Goal: Task Accomplishment & Management: Use online tool/utility

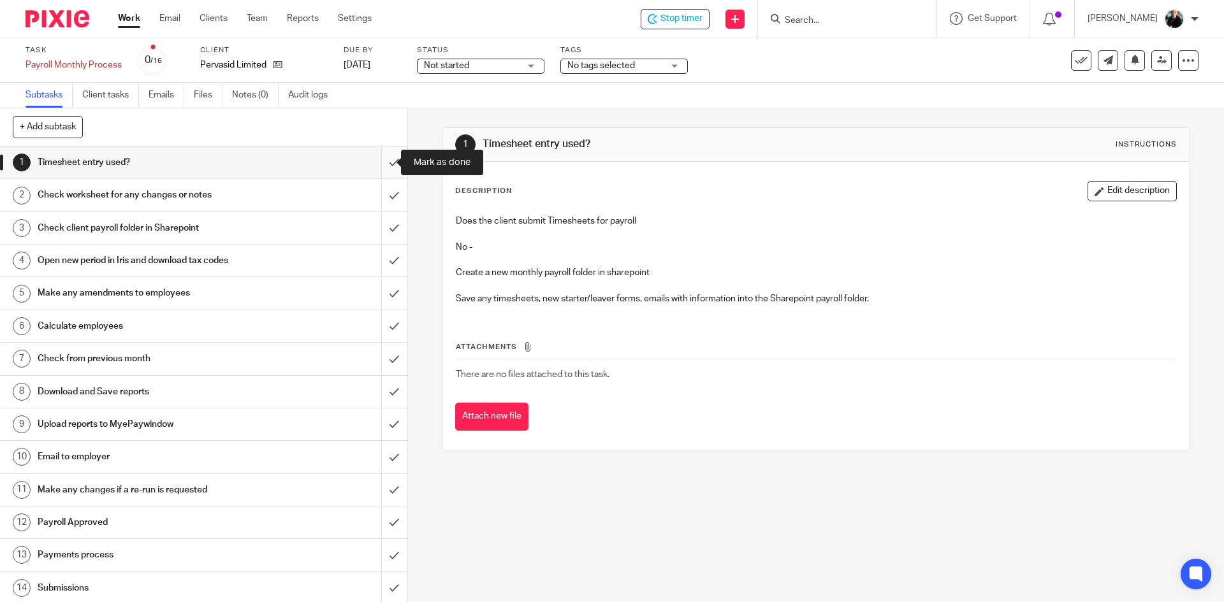
click at [378, 164] on input "submit" at bounding box center [203, 163] width 407 height 32
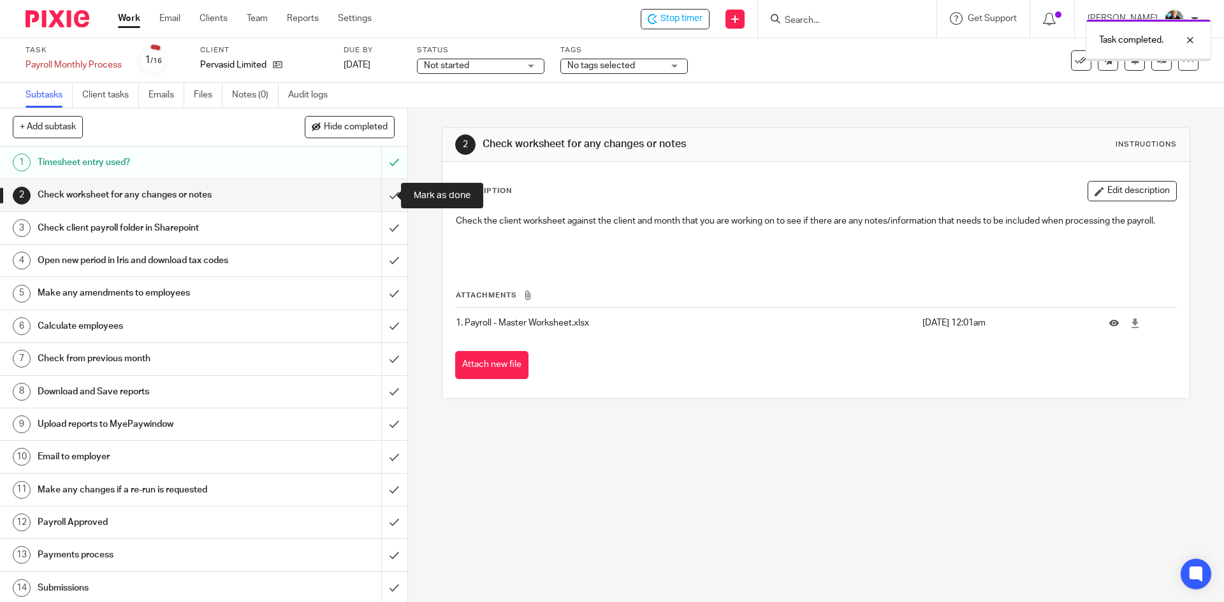
click at [379, 191] on input "submit" at bounding box center [203, 195] width 407 height 32
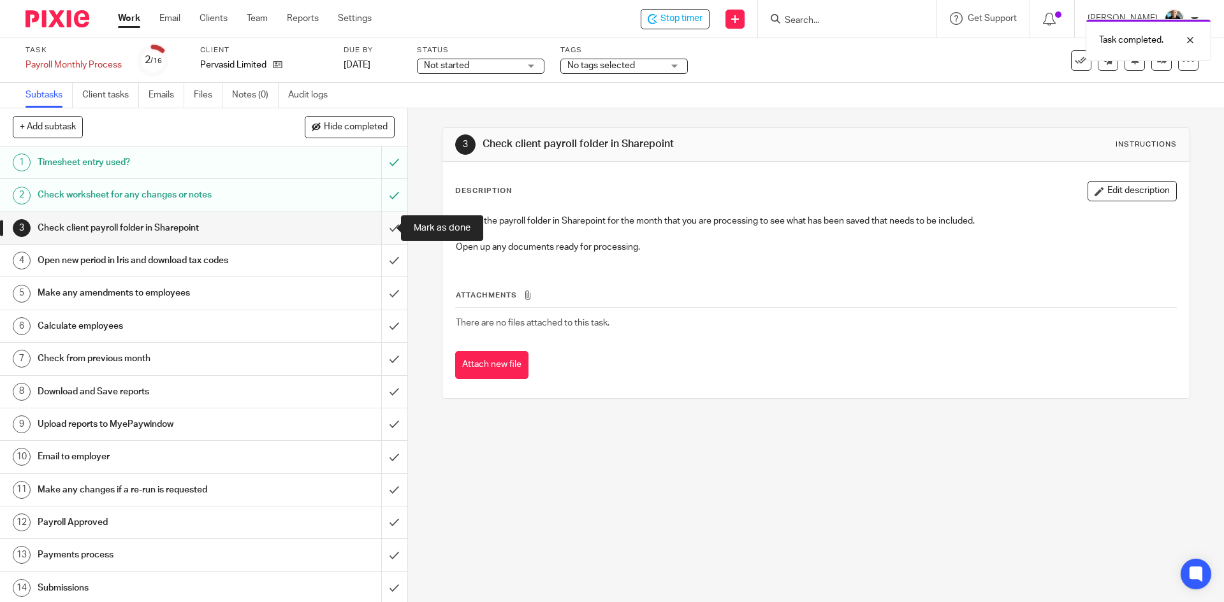
click at [382, 221] on input "submit" at bounding box center [203, 228] width 407 height 32
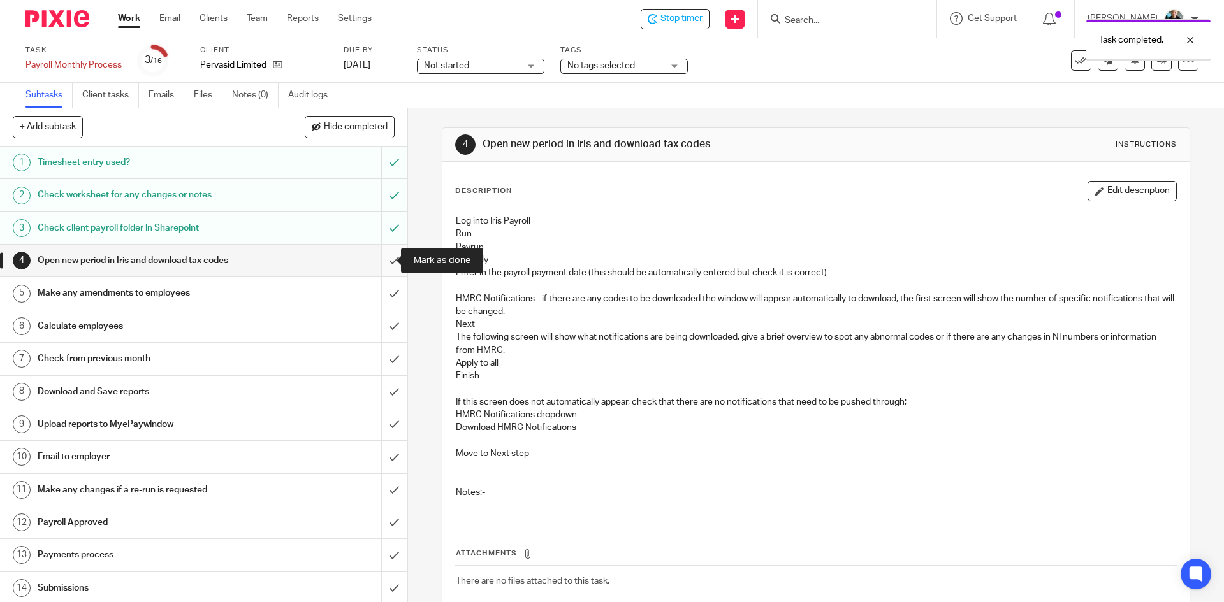
click at [386, 260] on input "submit" at bounding box center [203, 261] width 407 height 32
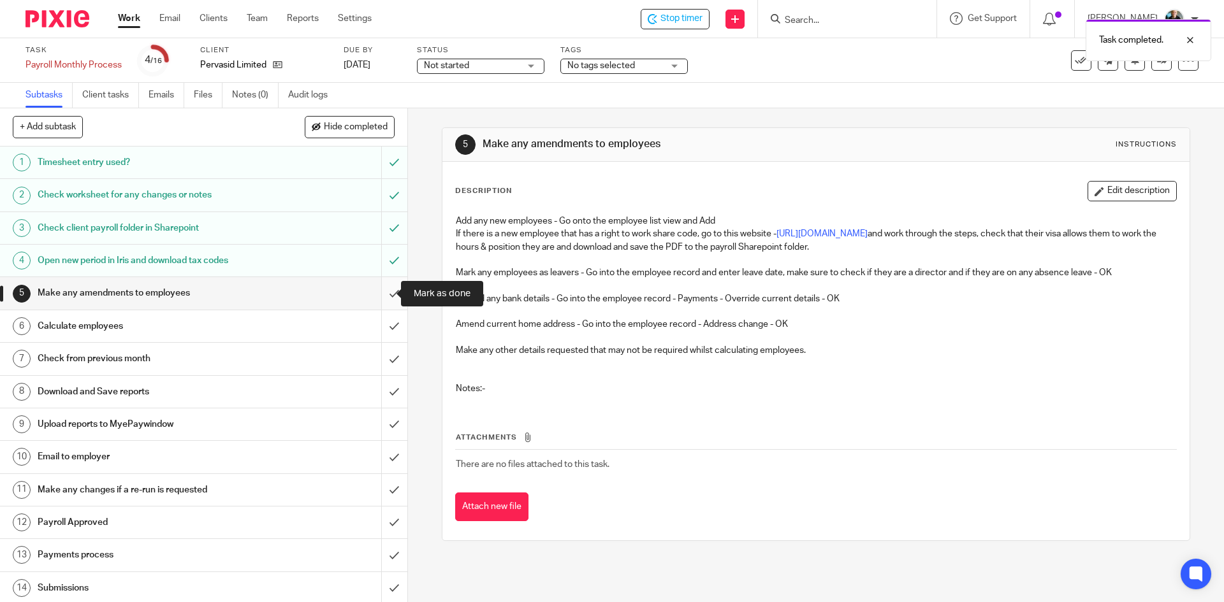
click at [377, 296] on input "submit" at bounding box center [203, 293] width 407 height 32
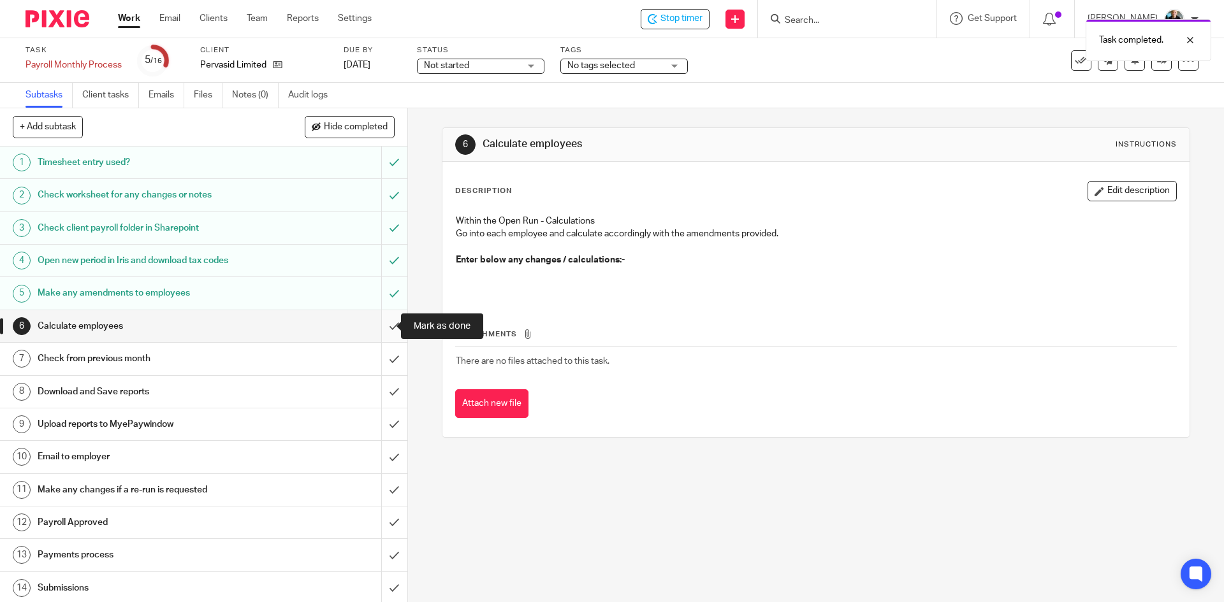
click at [380, 323] on input "submit" at bounding box center [203, 326] width 407 height 32
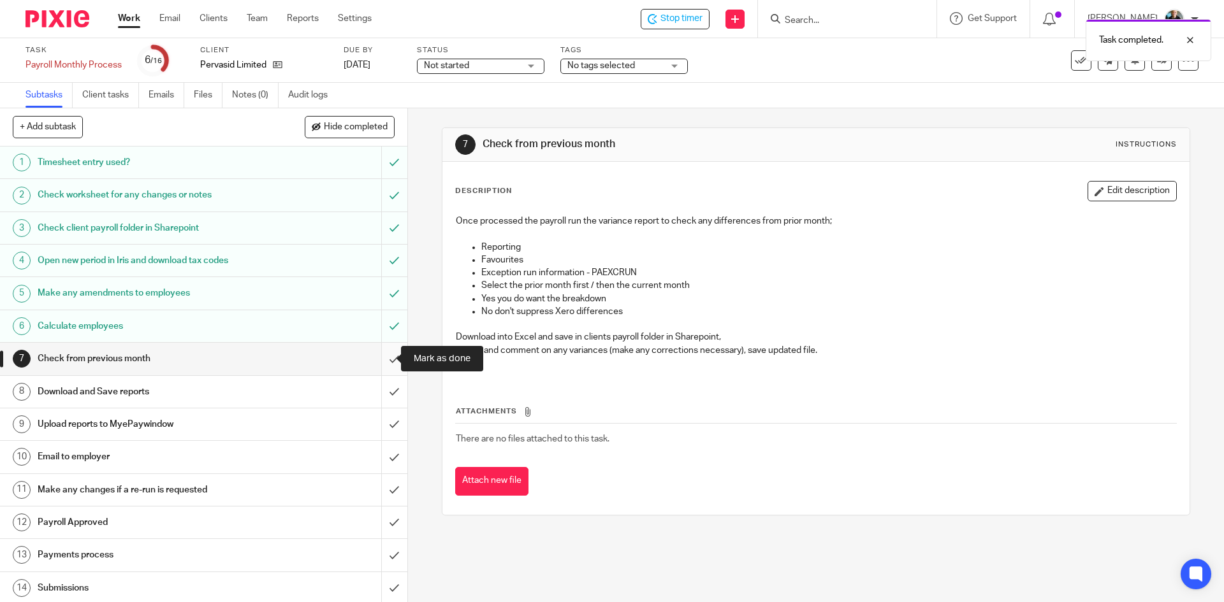
click at [381, 361] on input "submit" at bounding box center [203, 359] width 407 height 32
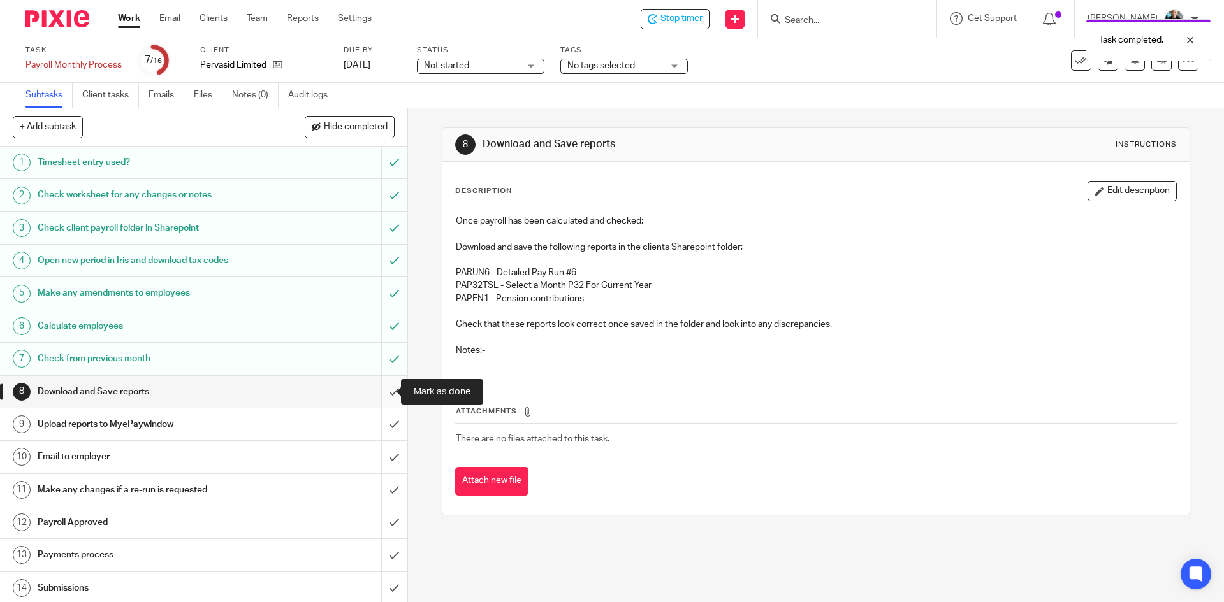
click at [381, 392] on input "submit" at bounding box center [203, 392] width 407 height 32
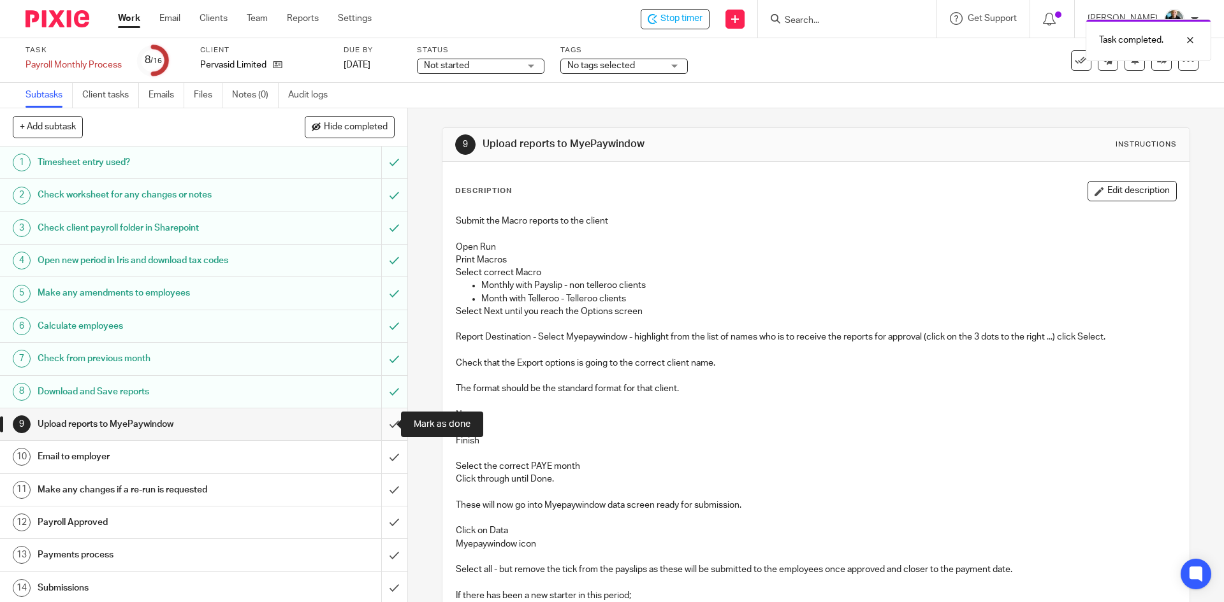
click at [384, 423] on input "submit" at bounding box center [203, 425] width 407 height 32
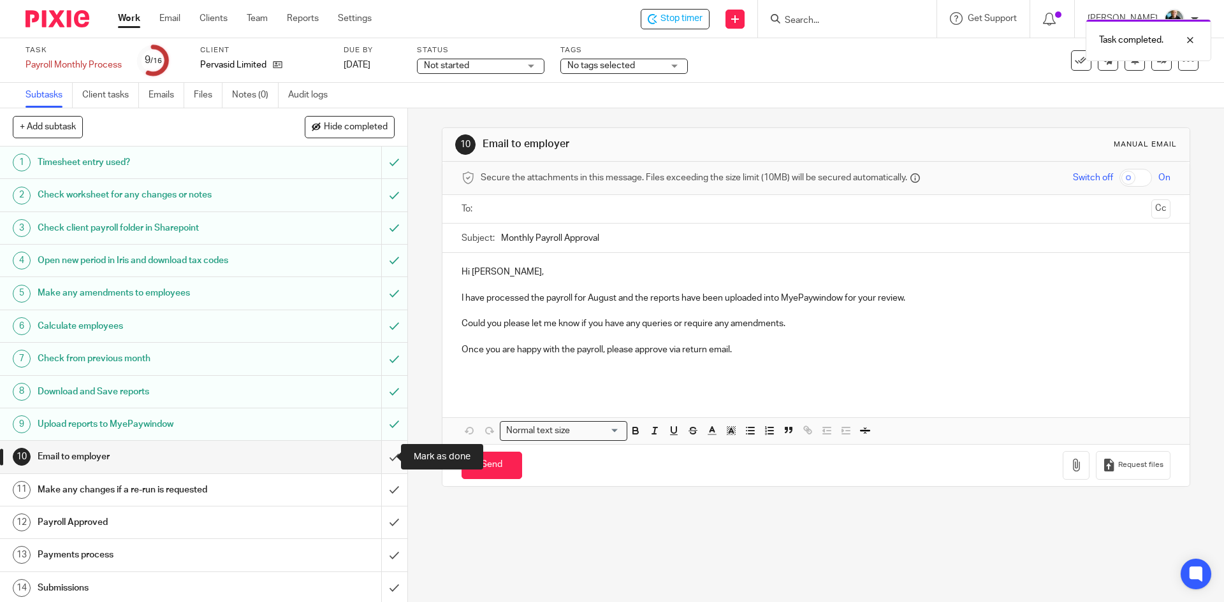
click at [379, 461] on input "submit" at bounding box center [203, 457] width 407 height 32
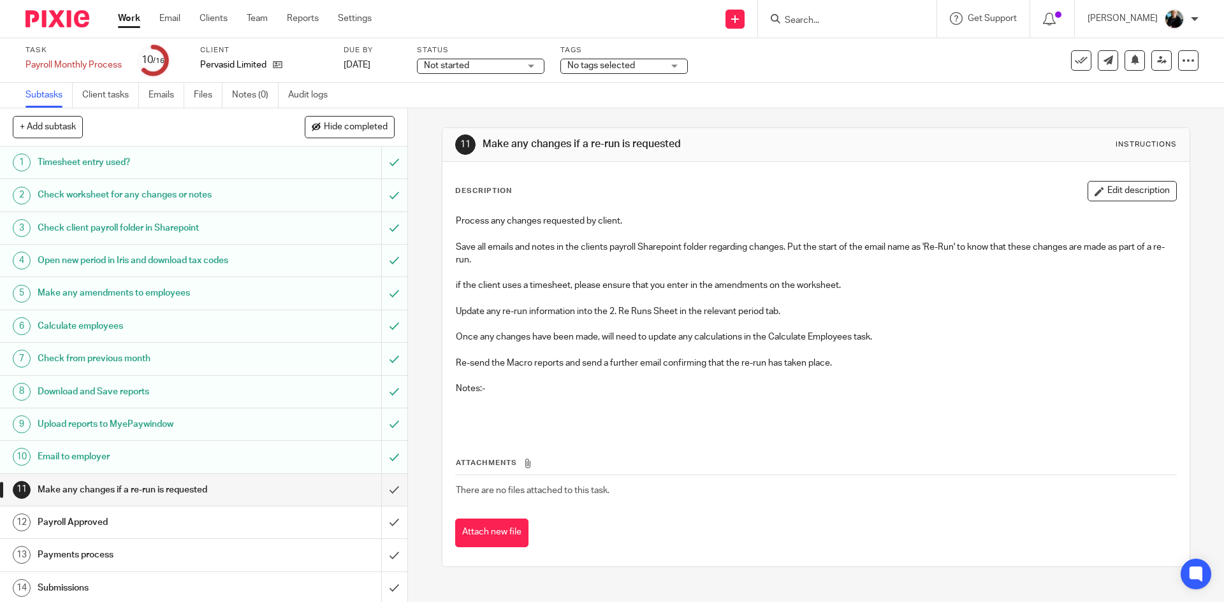
click at [522, 64] on div "Not started Not started" at bounding box center [480, 66] width 127 height 15
click at [500, 102] on li "In progress" at bounding box center [481, 112] width 126 height 26
click at [697, 18] on span "Stop timer" at bounding box center [681, 18] width 42 height 13
click at [833, 20] on input "Search" at bounding box center [840, 20] width 115 height 11
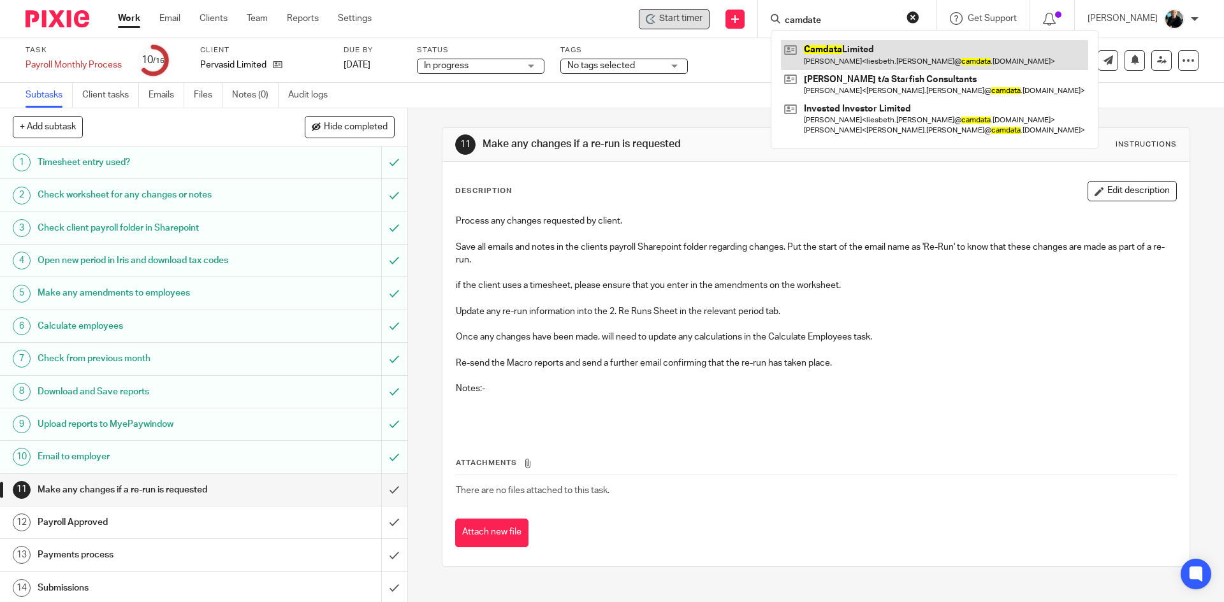
type input "camdate"
click at [876, 52] on link at bounding box center [934, 54] width 307 height 29
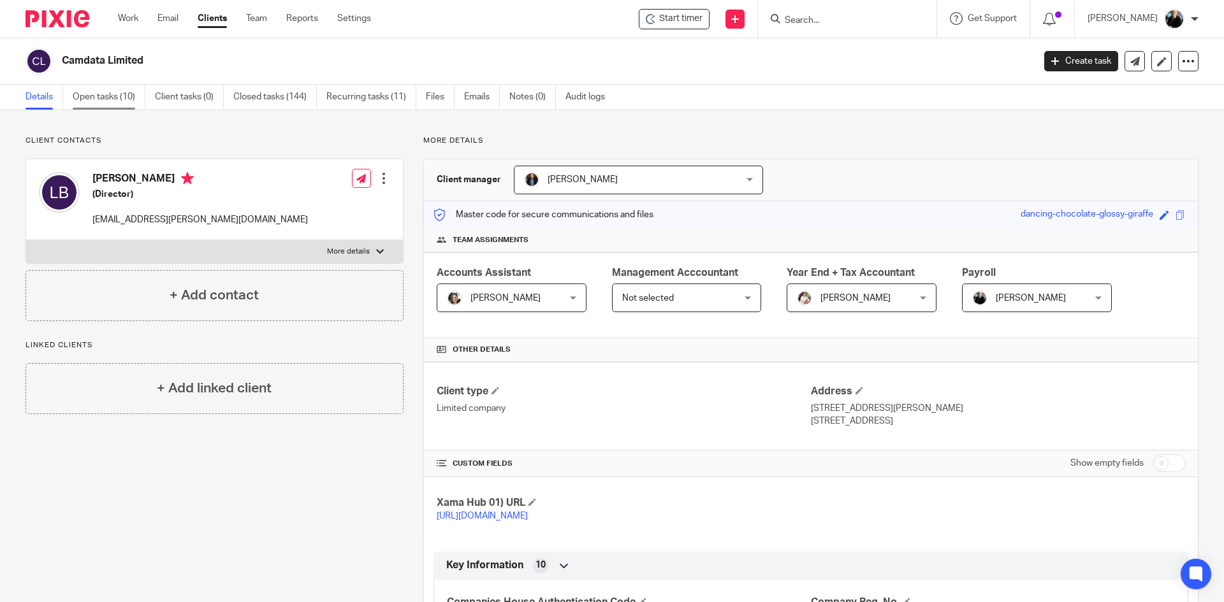
click at [119, 99] on link "Open tasks (10)" at bounding box center [109, 97] width 73 height 25
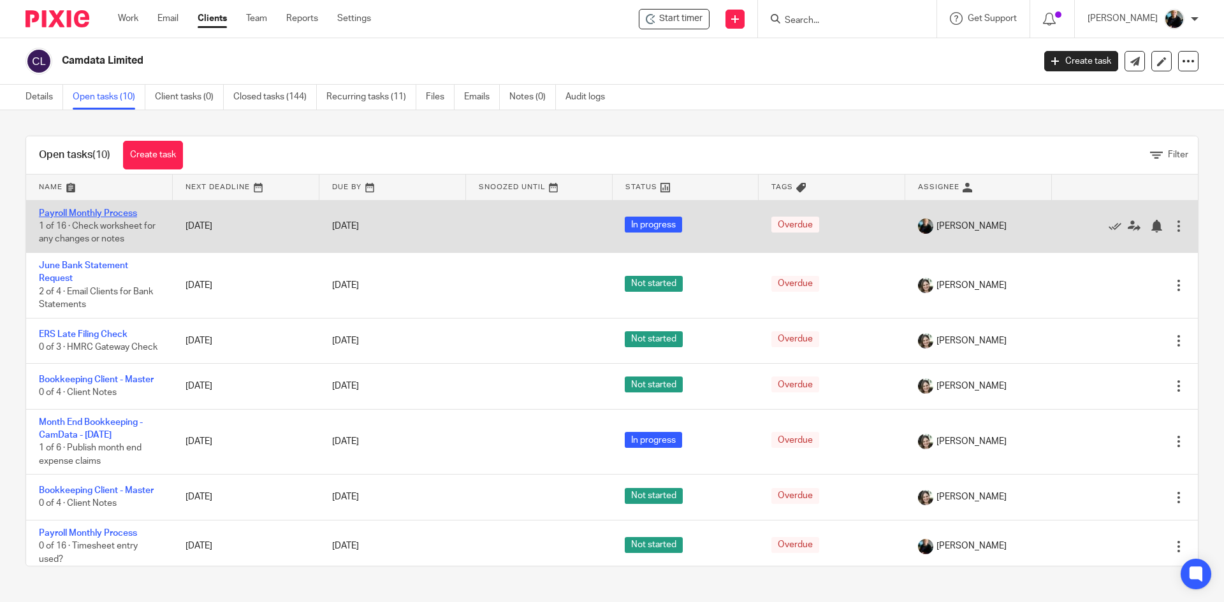
click at [73, 214] on link "Payroll Monthly Process" at bounding box center [88, 213] width 98 height 9
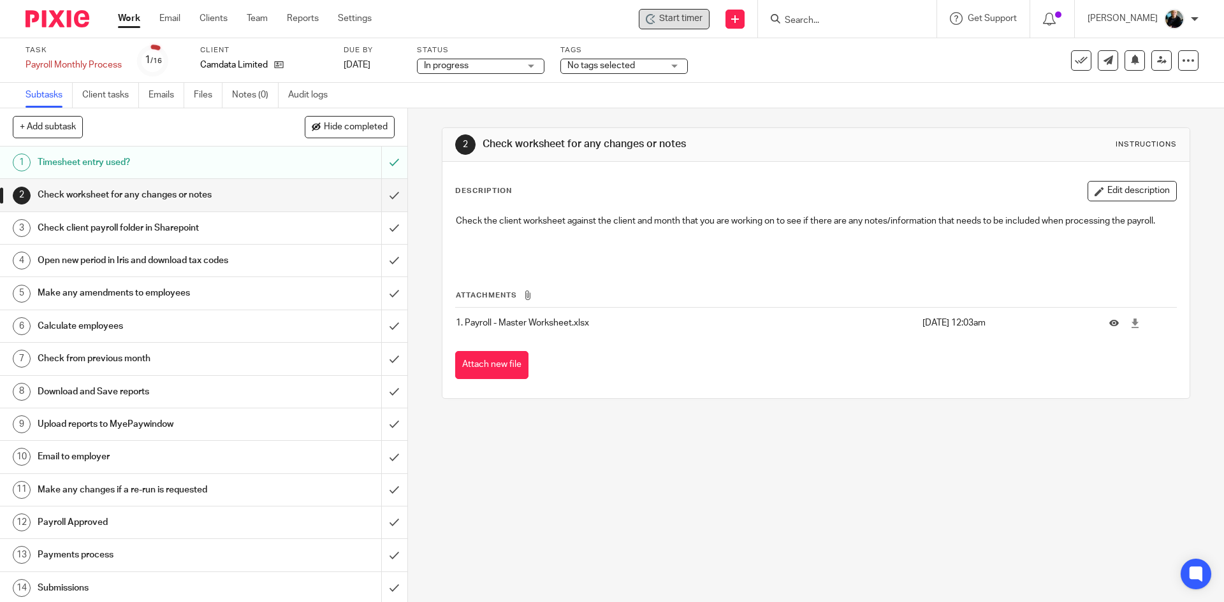
click at [661, 17] on div "Start timer" at bounding box center [674, 18] width 57 height 13
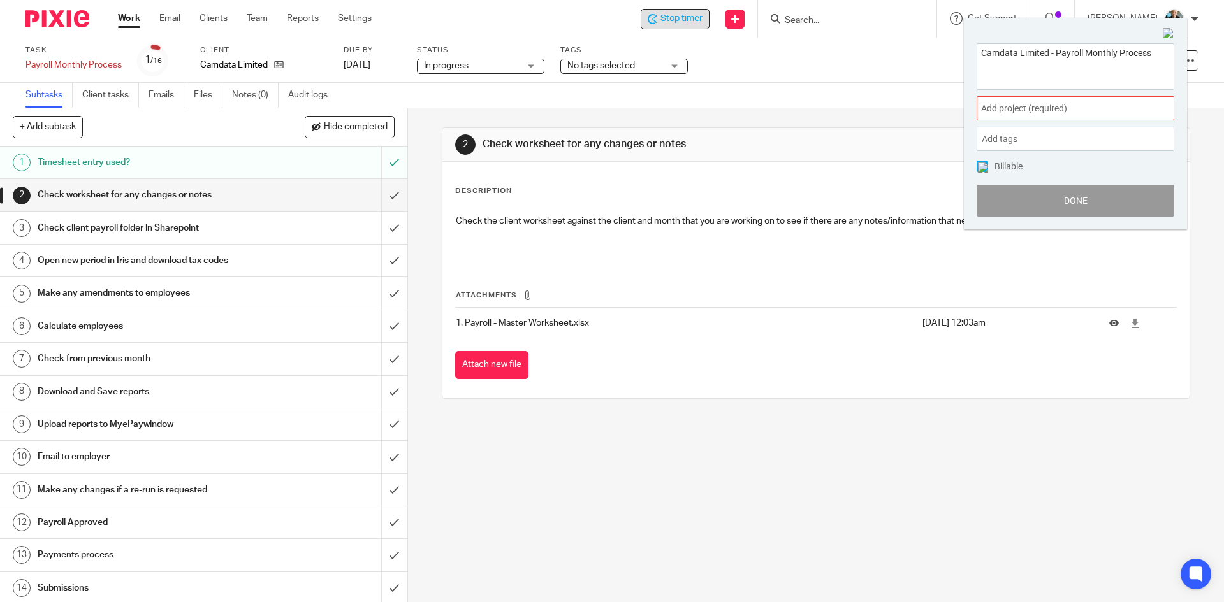
click at [1012, 106] on span "Add project (required) :" at bounding box center [1061, 108] width 161 height 13
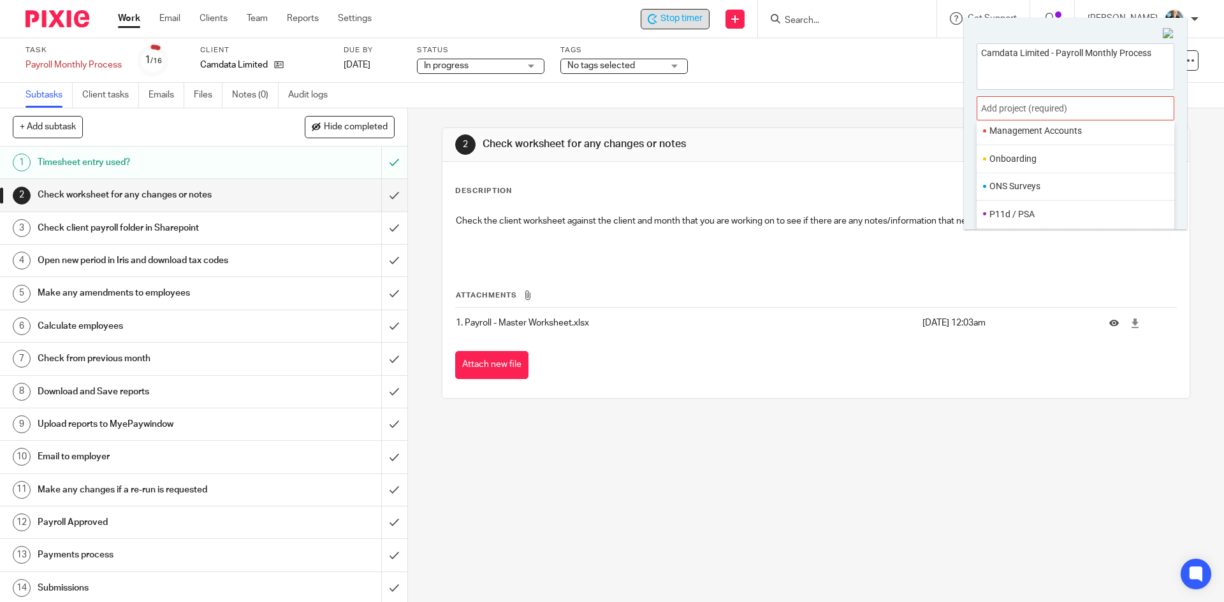
scroll to position [446, 0]
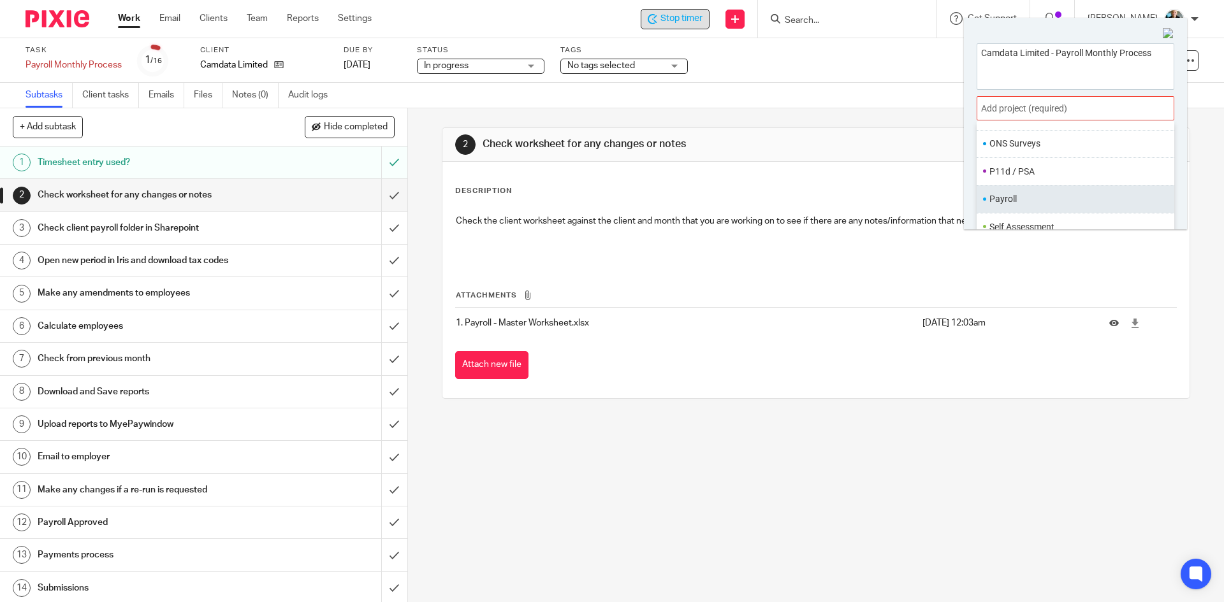
click at [1026, 198] on li "Payroll" at bounding box center [1072, 199] width 166 height 13
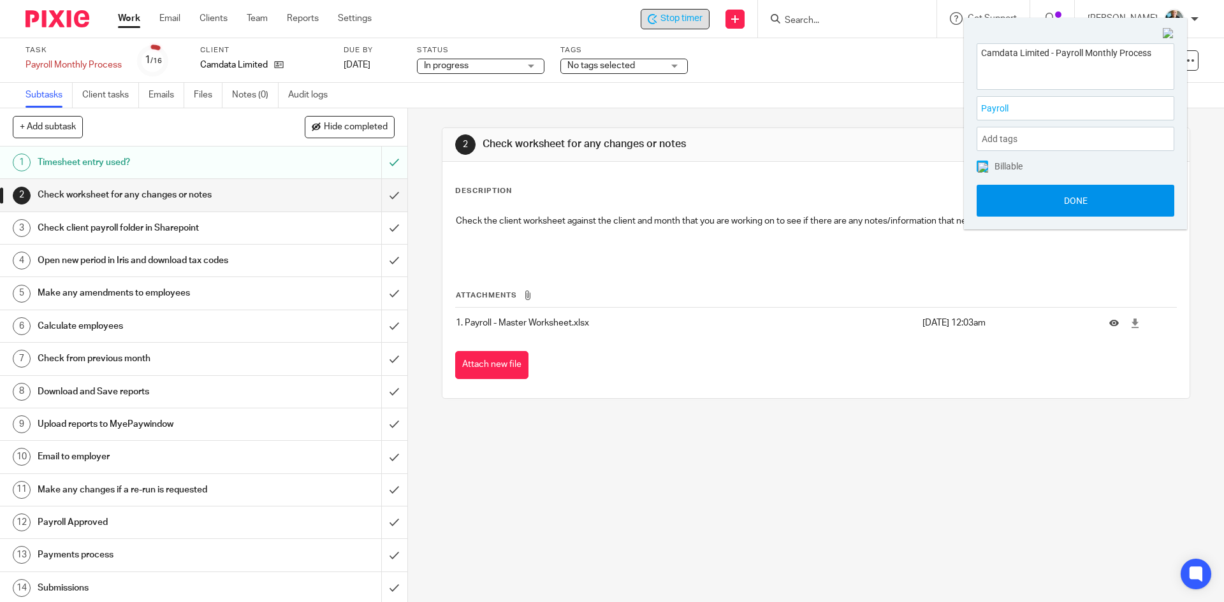
click at [1082, 194] on button "Done" at bounding box center [1076, 201] width 198 height 32
